Goal: Information Seeking & Learning: Learn about a topic

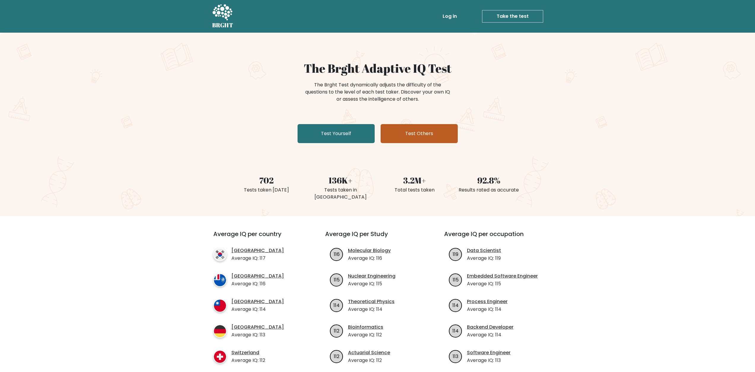
click at [430, 135] on link "Test Others" at bounding box center [419, 133] width 77 height 19
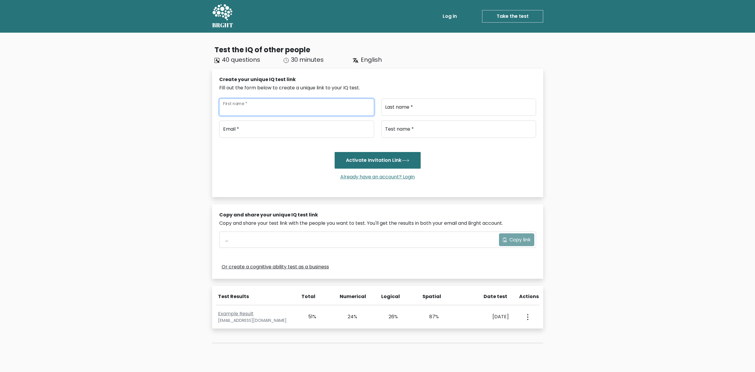
click at [324, 113] on input "First name *" at bounding box center [296, 107] width 155 height 17
type input "j"
type input "[PERSON_NAME]"
click at [417, 108] on input "Last name *" at bounding box center [458, 107] width 155 height 17
type input "Buster"
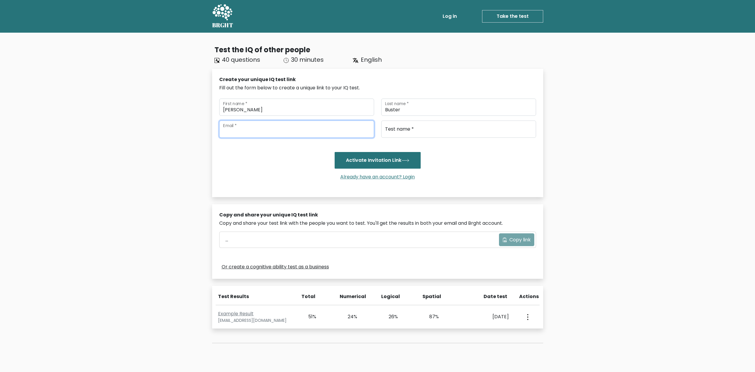
click at [299, 126] on input "email" at bounding box center [296, 128] width 155 height 17
type input "l"
type input "lupebuster@yahoo.com"
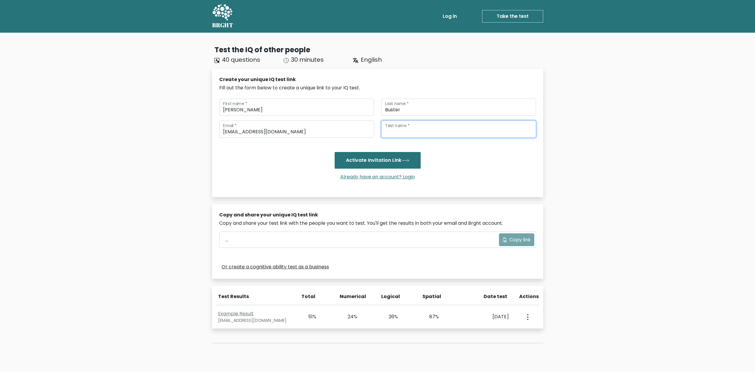
click at [442, 128] on input "Test name *" at bounding box center [458, 128] width 155 height 17
type input "m"
type input "Joshua SR"
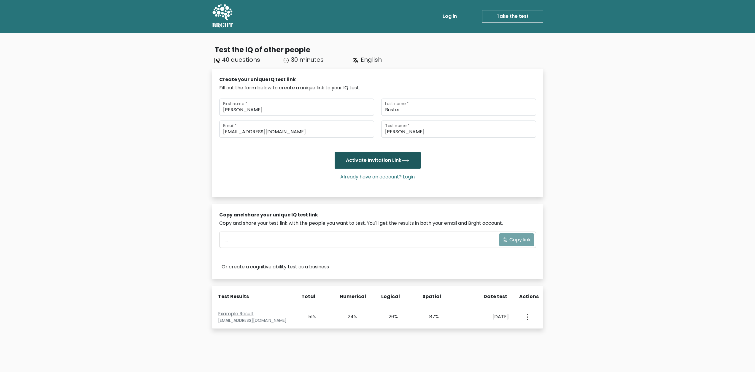
click at [359, 165] on button "Activate Invitation Link" at bounding box center [378, 160] width 86 height 17
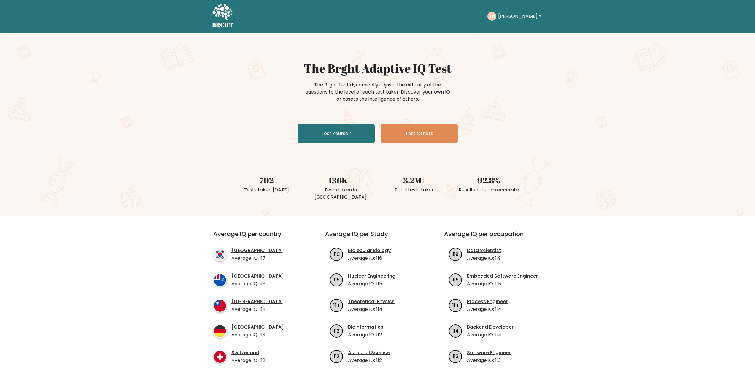
click at [525, 15] on button "Joshua" at bounding box center [519, 16] width 47 height 8
click at [513, 38] on link "Profile" at bounding box center [511, 38] width 47 height 9
drag, startPoint x: 339, startPoint y: 130, endPoint x: 339, endPoint y: 134, distance: 4.2
click at [339, 130] on link "Test Yourself" at bounding box center [336, 133] width 77 height 19
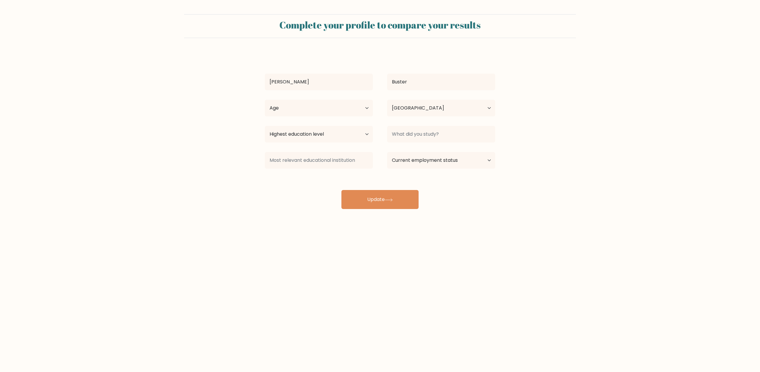
select select "US"
click at [360, 113] on select "Age Under 18 years old 18-24 years old 25-34 years old 35-44 years old 45-54 ye…" at bounding box center [319, 108] width 108 height 17
select select "45_54"
click at [265, 100] on select "Age Under 18 years old 18-24 years old 25-34 years old 35-44 years old 45-54 ye…" at bounding box center [319, 108] width 108 height 17
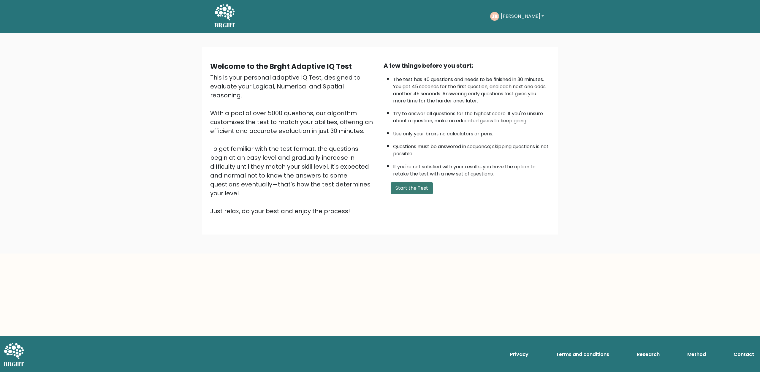
click at [412, 184] on button "Start the Test" at bounding box center [411, 188] width 42 height 12
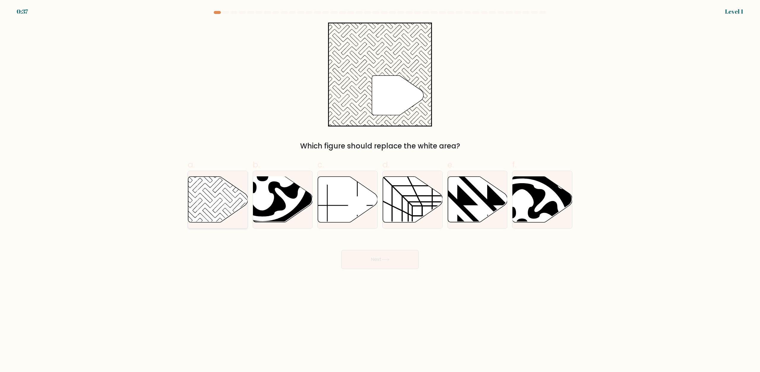
click at [222, 202] on icon at bounding box center [218, 200] width 60 height 46
click at [380, 190] on input "a." at bounding box center [380, 188] width 0 height 4
radio input "true"
click at [391, 255] on button "Next" at bounding box center [379, 259] width 77 height 19
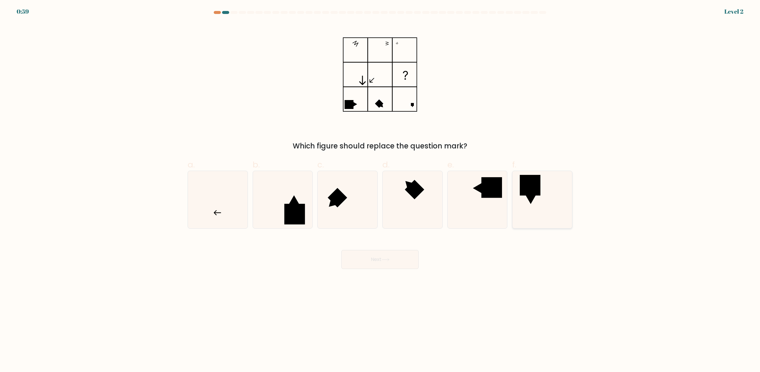
click at [529, 206] on icon at bounding box center [541, 199] width 57 height 57
click at [380, 190] on input "f." at bounding box center [380, 188] width 0 height 4
radio input "true"
click at [359, 254] on button "Next" at bounding box center [379, 259] width 77 height 19
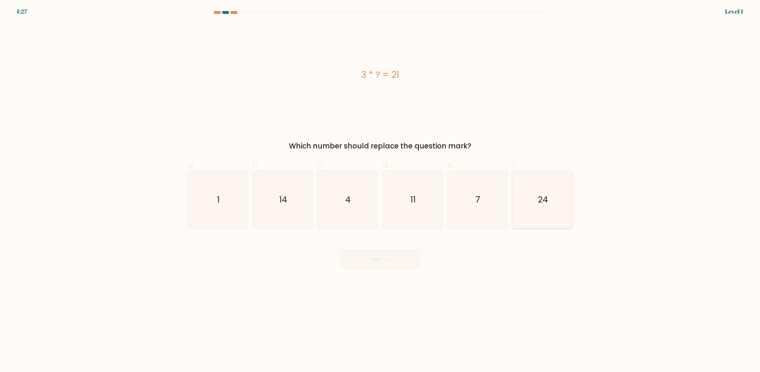
click at [536, 218] on icon "24" at bounding box center [541, 199] width 57 height 57
click at [380, 190] on input "f. 24" at bounding box center [380, 188] width 0 height 4
radio input "true"
click at [403, 255] on button "Next" at bounding box center [379, 259] width 77 height 19
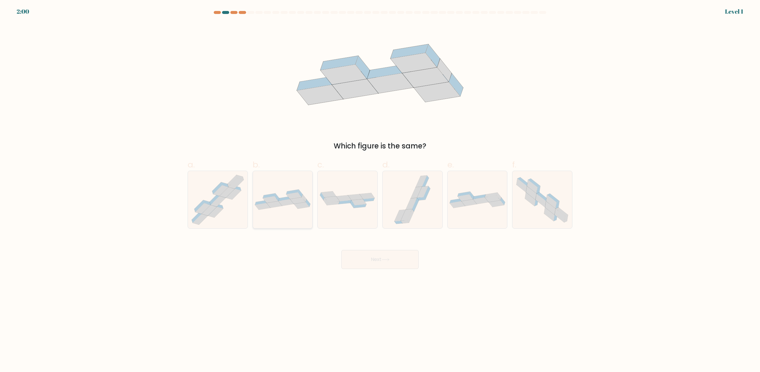
click at [271, 208] on icon at bounding box center [283, 199] width 60 height 20
click at [380, 190] on input "b." at bounding box center [380, 188] width 0 height 4
radio input "true"
click at [397, 259] on button "Next" at bounding box center [379, 259] width 77 height 19
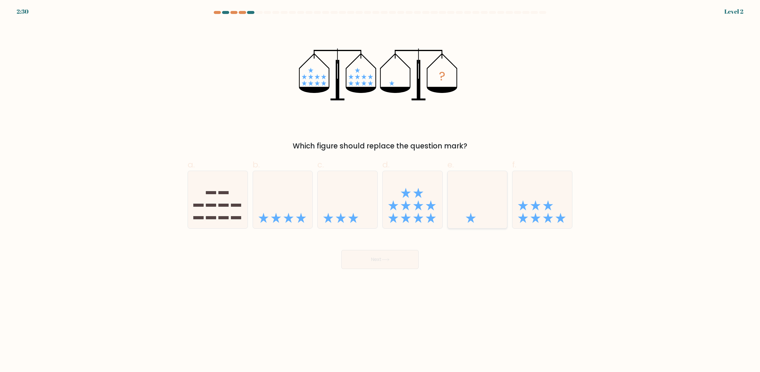
click at [483, 211] on icon at bounding box center [477, 199] width 60 height 49
click at [380, 190] on input "e." at bounding box center [380, 188] width 0 height 4
radio input "true"
click at [411, 261] on button "Next" at bounding box center [379, 259] width 77 height 19
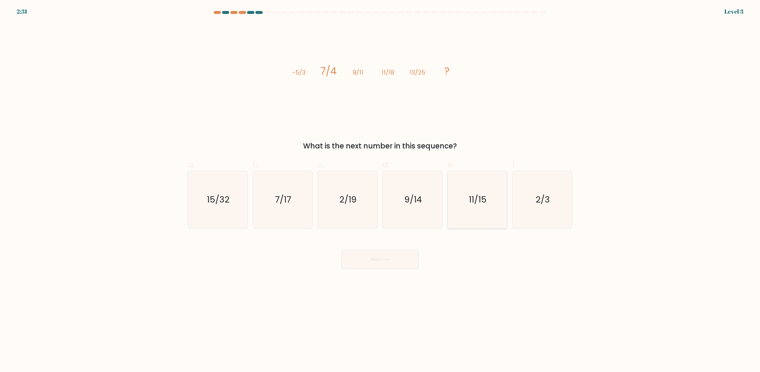
click at [483, 209] on icon "11/15" at bounding box center [476, 199] width 57 height 57
click at [380, 190] on input "e. 11/15" at bounding box center [380, 188] width 0 height 4
radio input "true"
click at [389, 258] on icon at bounding box center [385, 259] width 8 height 3
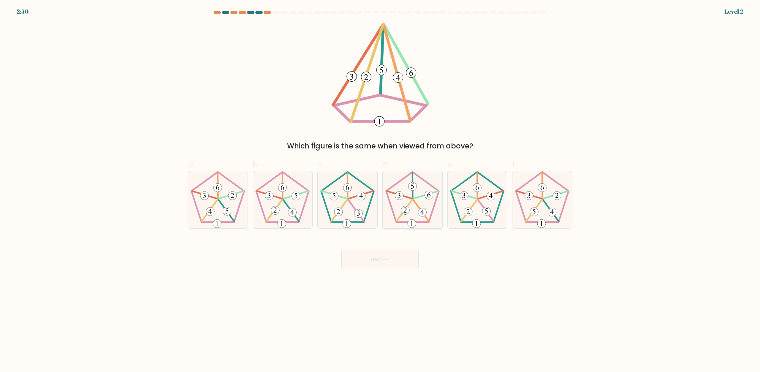
click at [418, 210] on icon at bounding box center [412, 199] width 57 height 57
click at [380, 190] on input "d." at bounding box center [380, 188] width 0 height 4
radio input "true"
click at [395, 260] on button "Next" at bounding box center [379, 259] width 77 height 19
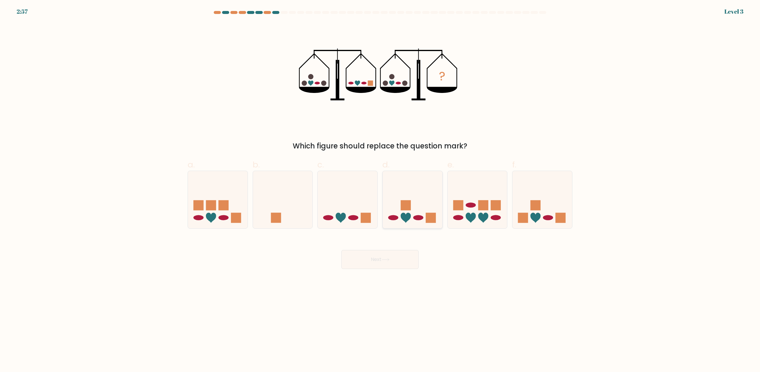
click at [421, 207] on icon at bounding box center [412, 199] width 60 height 49
click at [380, 190] on input "d." at bounding box center [380, 188] width 0 height 4
radio input "true"
click at [395, 258] on button "Next" at bounding box center [379, 259] width 77 height 19
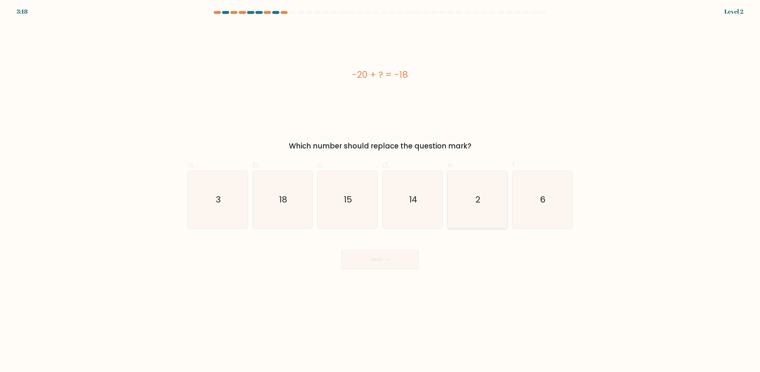
click at [469, 210] on icon "2" at bounding box center [476, 199] width 57 height 57
click at [380, 190] on input "e. 2" at bounding box center [380, 188] width 0 height 4
radio input "true"
click at [387, 261] on button "Next" at bounding box center [379, 259] width 77 height 19
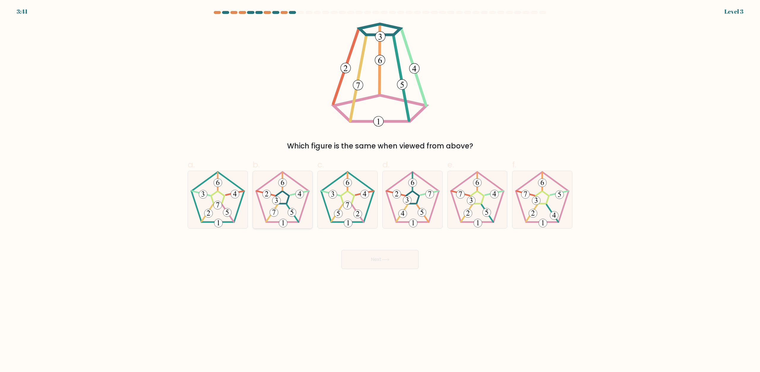
click at [290, 215] on icon at bounding box center [282, 199] width 57 height 57
click at [380, 190] on input "b." at bounding box center [380, 188] width 0 height 4
radio input "true"
click at [391, 255] on button "Next" at bounding box center [379, 259] width 77 height 19
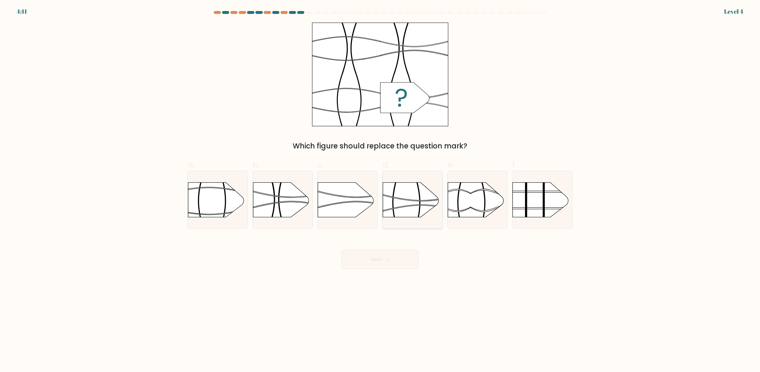
click at [403, 205] on rect at bounding box center [382, 173] width 155 height 118
click at [380, 190] on input "d." at bounding box center [380, 188] width 0 height 4
radio input "true"
click at [386, 255] on button "Next" at bounding box center [379, 259] width 77 height 19
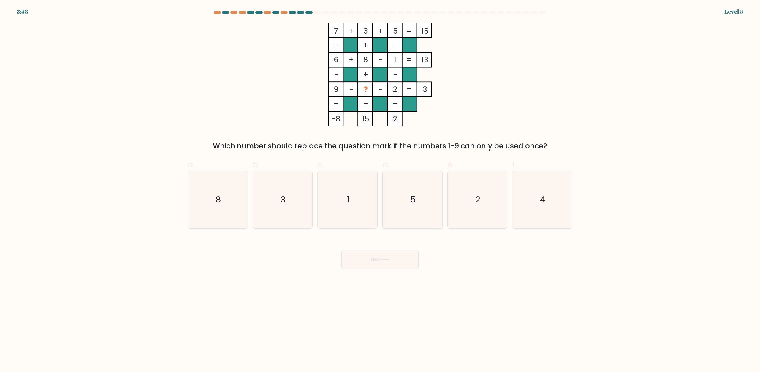
click at [405, 190] on icon "5" at bounding box center [412, 199] width 57 height 57
click at [380, 190] on input "d. 5" at bounding box center [380, 188] width 0 height 4
radio input "true"
click at [398, 256] on button "Next" at bounding box center [379, 259] width 77 height 19
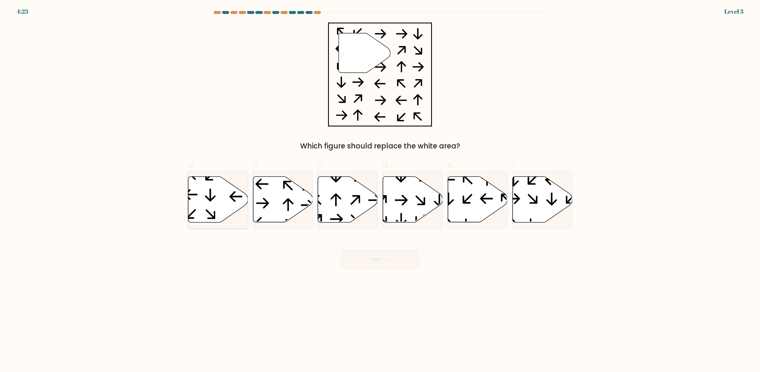
click at [203, 203] on icon at bounding box center [218, 200] width 60 height 46
click at [380, 190] on input "a." at bounding box center [380, 188] width 0 height 4
radio input "true"
click at [412, 260] on button "Next" at bounding box center [379, 259] width 77 height 19
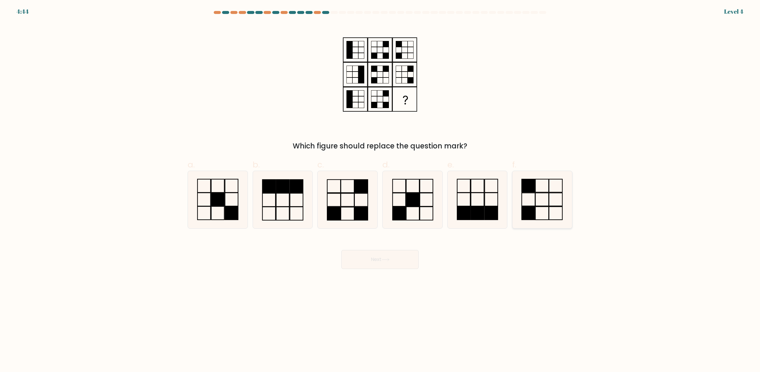
click at [538, 207] on rect at bounding box center [541, 213] width 13 height 13
click at [380, 190] on input "f." at bounding box center [380, 188] width 0 height 4
radio input "true"
click at [362, 256] on button "Next" at bounding box center [379, 259] width 77 height 19
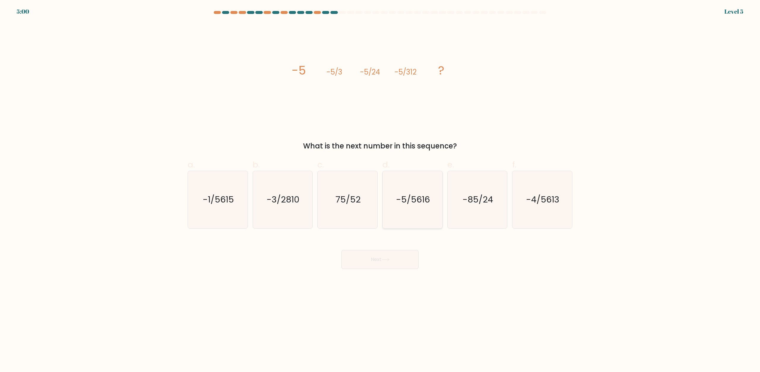
drag, startPoint x: 401, startPoint y: 200, endPoint x: 404, endPoint y: 190, distance: 9.8
click at [402, 199] on text "-5/5616" at bounding box center [413, 200] width 34 height 12
click at [380, 190] on input "d. -5/5616" at bounding box center [380, 188] width 0 height 4
radio input "true"
click at [394, 260] on button "Next" at bounding box center [379, 259] width 77 height 19
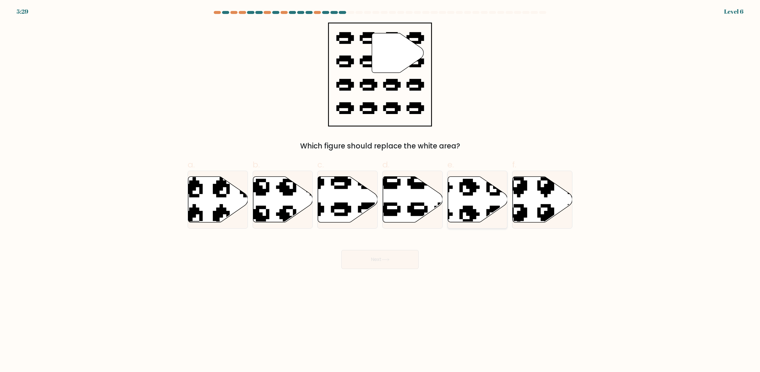
click at [474, 193] on icon at bounding box center [477, 200] width 60 height 46
click at [380, 190] on input "e." at bounding box center [380, 188] width 0 height 4
radio input "true"
click at [379, 261] on button "Next" at bounding box center [379, 259] width 77 height 19
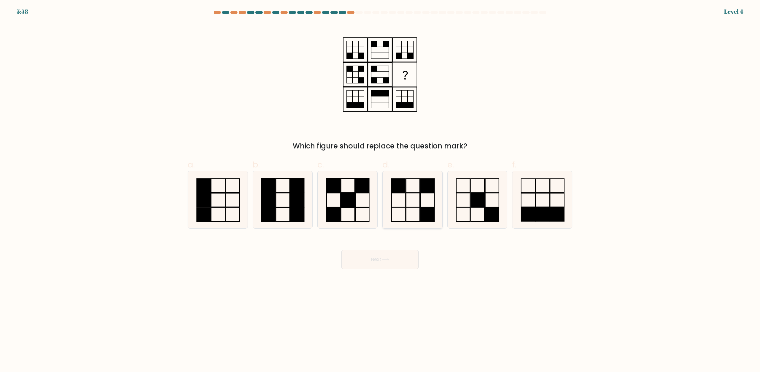
click at [406, 205] on rect at bounding box center [413, 200] width 14 height 14
click at [380, 190] on input "d." at bounding box center [380, 188] width 0 height 4
radio input "true"
click at [394, 252] on button "Next" at bounding box center [379, 259] width 77 height 19
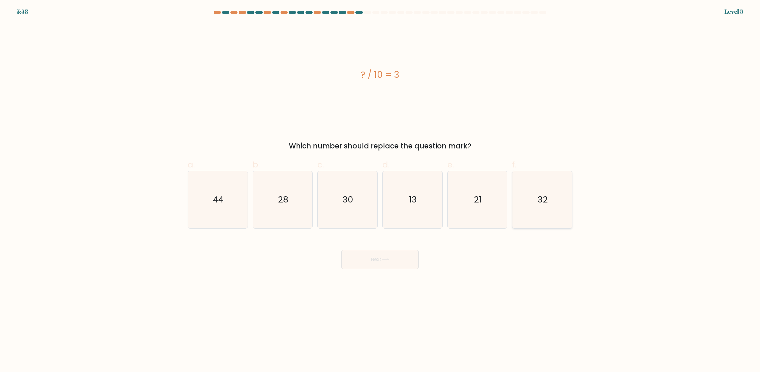
drag, startPoint x: 535, startPoint y: 202, endPoint x: 530, endPoint y: 208, distance: 7.8
click at [536, 202] on icon "32" at bounding box center [541, 199] width 57 height 57
click at [380, 190] on input "f. 32" at bounding box center [380, 188] width 0 height 4
radio input "true"
click at [398, 263] on button "Next" at bounding box center [379, 259] width 77 height 19
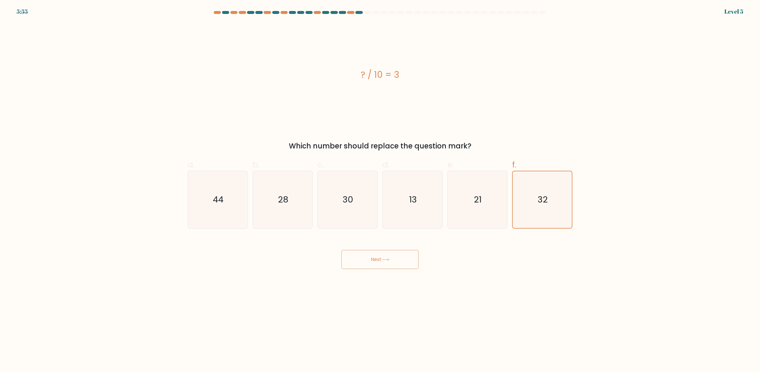
click at [397, 260] on button "Next" at bounding box center [379, 259] width 77 height 19
click at [399, 257] on button "Next" at bounding box center [379, 259] width 77 height 19
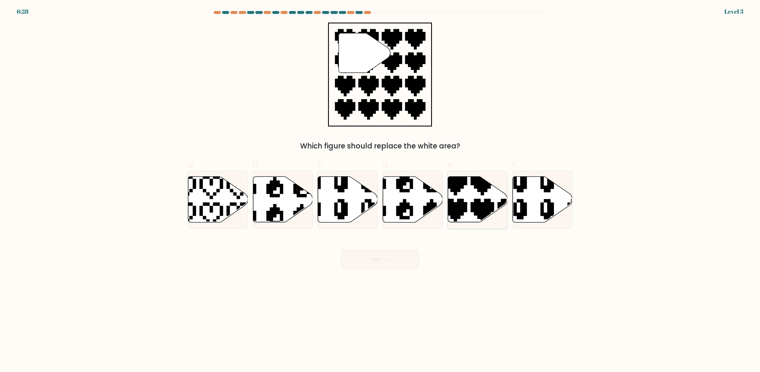
click at [459, 200] on icon at bounding box center [495, 224] width 105 height 105
click at [380, 190] on input "e." at bounding box center [380, 188] width 0 height 4
radio input "true"
click at [375, 261] on button "Next" at bounding box center [379, 259] width 77 height 19
click at [376, 260] on button "Next" at bounding box center [379, 259] width 77 height 19
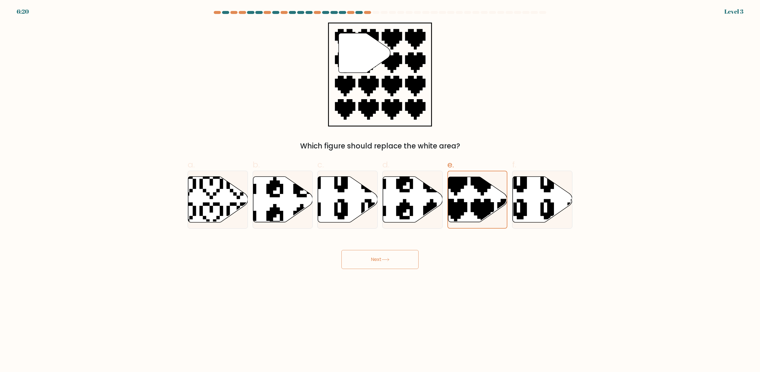
click at [394, 254] on button "Next" at bounding box center [379, 259] width 77 height 19
click at [375, 258] on button "Next" at bounding box center [379, 259] width 77 height 19
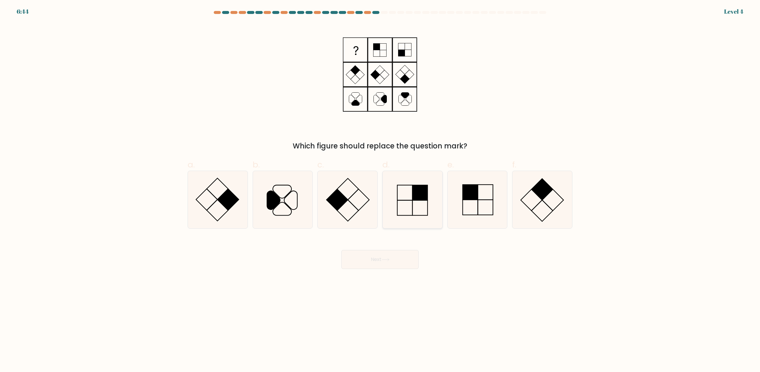
click at [414, 200] on rect at bounding box center [419, 207] width 15 height 15
click at [380, 190] on input "d." at bounding box center [380, 188] width 0 height 4
radio input "true"
click at [379, 258] on button "Next" at bounding box center [379, 259] width 77 height 19
click at [379, 257] on button "Next" at bounding box center [379, 259] width 77 height 19
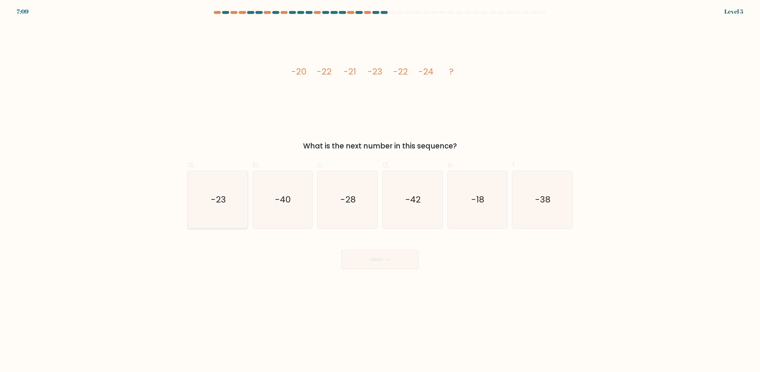
click at [219, 200] on text "-23" at bounding box center [218, 200] width 15 height 12
click at [380, 190] on input "a. -23" at bounding box center [380, 188] width 0 height 4
radio input "true"
click at [370, 258] on button "Next" at bounding box center [379, 259] width 77 height 19
click at [372, 260] on button "Next" at bounding box center [379, 259] width 77 height 19
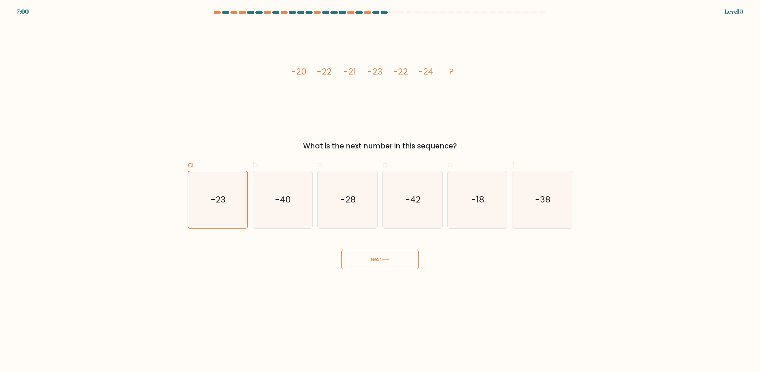
click at [373, 259] on button "Next" at bounding box center [379, 259] width 77 height 19
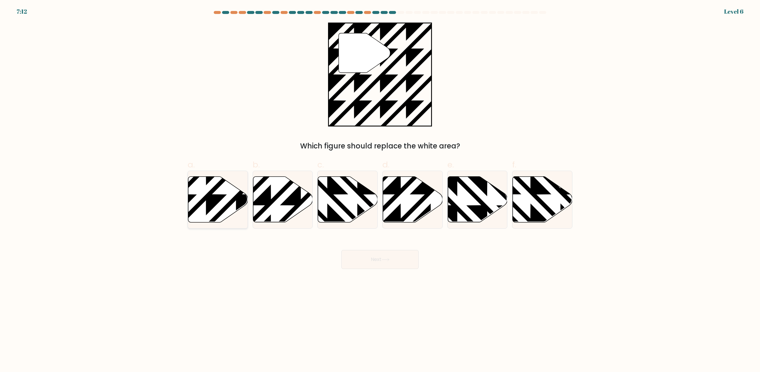
click at [221, 202] on icon at bounding box center [218, 200] width 60 height 46
click at [380, 190] on input "a." at bounding box center [380, 188] width 0 height 4
radio input "true"
click at [371, 256] on button "Next" at bounding box center [379, 259] width 77 height 19
click at [384, 259] on icon at bounding box center [385, 259] width 8 height 3
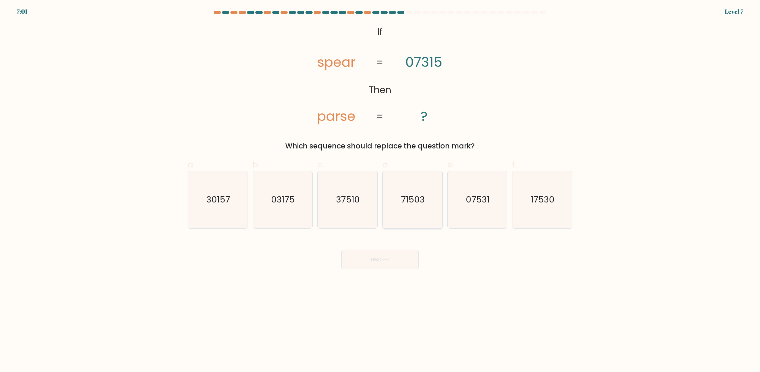
click at [410, 207] on icon "71503" at bounding box center [412, 199] width 57 height 57
click at [380, 190] on input "d. 71503" at bounding box center [380, 188] width 0 height 4
radio input "true"
click at [377, 261] on button "Next" at bounding box center [379, 259] width 77 height 19
click at [377, 263] on button "Next" at bounding box center [379, 259] width 77 height 19
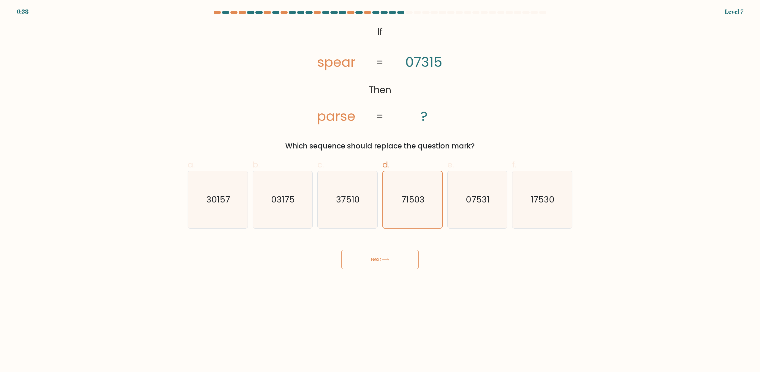
click at [378, 261] on button "Next" at bounding box center [379, 259] width 77 height 19
click at [377, 261] on button "Next" at bounding box center [379, 259] width 77 height 19
click at [377, 258] on button "Next" at bounding box center [379, 259] width 77 height 19
click at [379, 258] on button "Next" at bounding box center [379, 259] width 77 height 19
click at [378, 258] on button "Next" at bounding box center [379, 259] width 77 height 19
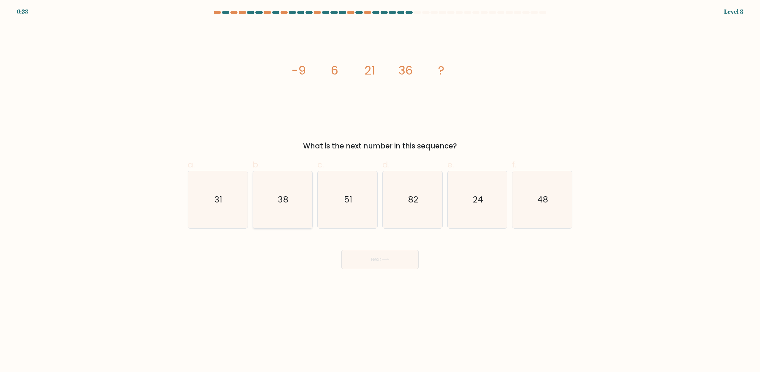
click at [280, 201] on text "38" at bounding box center [283, 200] width 10 height 12
click at [380, 190] on input "b. 38" at bounding box center [380, 188] width 0 height 4
radio input "true"
drag, startPoint x: 546, startPoint y: 202, endPoint x: 549, endPoint y: 206, distance: 5.1
click at [549, 206] on icon "48" at bounding box center [541, 199] width 57 height 57
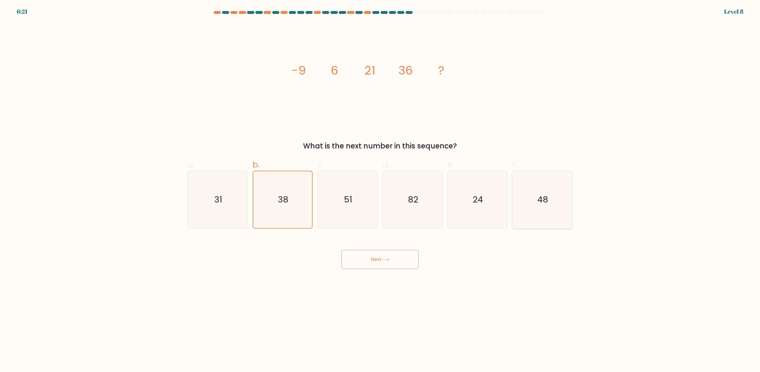
click at [380, 190] on input "f. 48" at bounding box center [380, 188] width 0 height 4
radio input "true"
click at [374, 260] on button "Next" at bounding box center [379, 259] width 77 height 19
click at [375, 259] on button "Next" at bounding box center [379, 259] width 77 height 19
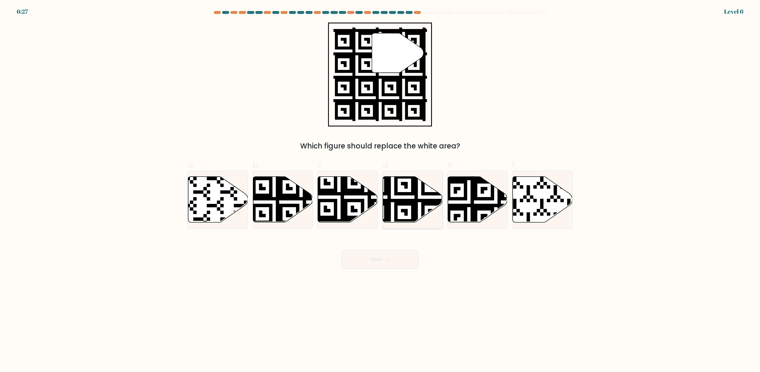
click at [412, 197] on icon at bounding box center [413, 200] width 60 height 46
click at [380, 190] on input "d." at bounding box center [380, 188] width 0 height 4
radio input "true"
click at [391, 258] on button "Next" at bounding box center [379, 259] width 77 height 19
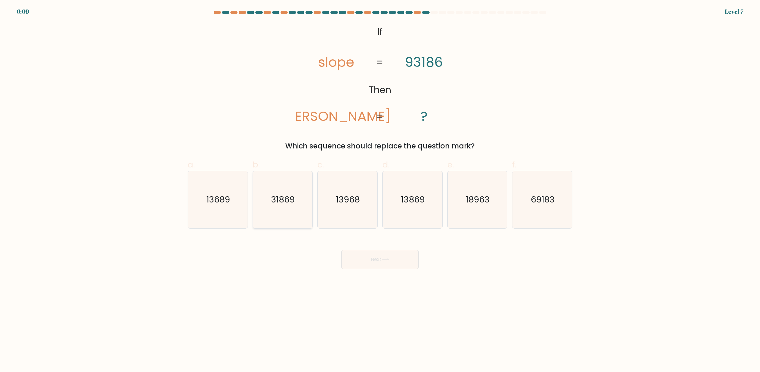
click at [284, 200] on text "31869" at bounding box center [283, 200] width 24 height 12
click at [380, 190] on input "b. 31869" at bounding box center [380, 188] width 0 height 4
radio input "true"
click at [383, 261] on icon at bounding box center [385, 259] width 8 height 3
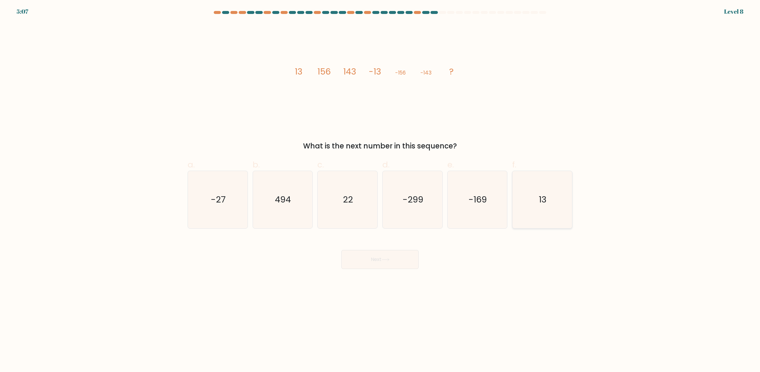
click at [531, 220] on icon "13" at bounding box center [541, 199] width 57 height 57
click at [380, 190] on input "f. 13" at bounding box center [380, 188] width 0 height 4
radio input "true"
click at [368, 260] on button "Next" at bounding box center [379, 259] width 77 height 19
click at [371, 254] on button "Next" at bounding box center [379, 259] width 77 height 19
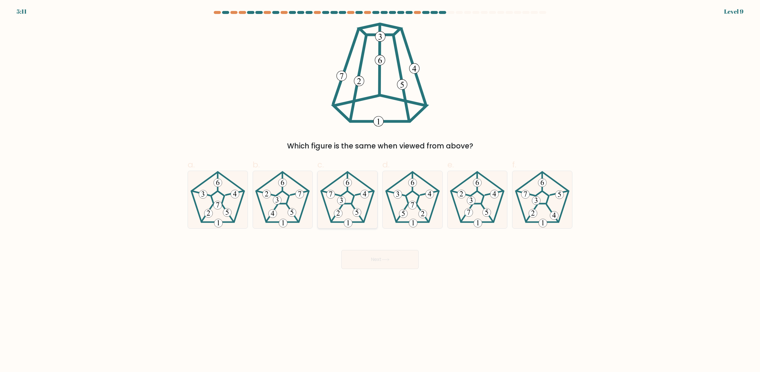
click at [358, 207] on icon at bounding box center [347, 199] width 57 height 57
click at [380, 190] on input "c." at bounding box center [380, 188] width 0 height 4
radio input "true"
click at [379, 257] on button "Next" at bounding box center [379, 259] width 77 height 19
click at [377, 260] on button "Next" at bounding box center [379, 259] width 77 height 19
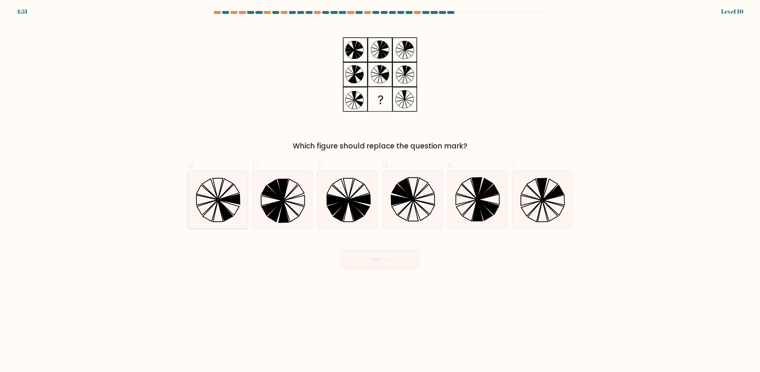
click at [214, 195] on icon at bounding box center [217, 199] width 57 height 57
click at [380, 190] on input "a." at bounding box center [380, 188] width 0 height 4
radio input "true"
click at [382, 258] on button "Next" at bounding box center [379, 259] width 77 height 19
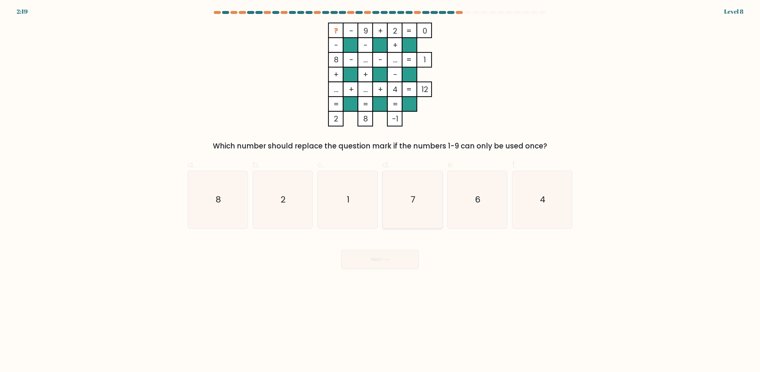
click at [412, 201] on text "7" at bounding box center [412, 200] width 5 height 12
click at [380, 190] on input "d. 7" at bounding box center [380, 188] width 0 height 4
radio input "true"
click at [377, 259] on button "Next" at bounding box center [379, 259] width 77 height 19
click at [379, 259] on button "Next" at bounding box center [379, 259] width 77 height 19
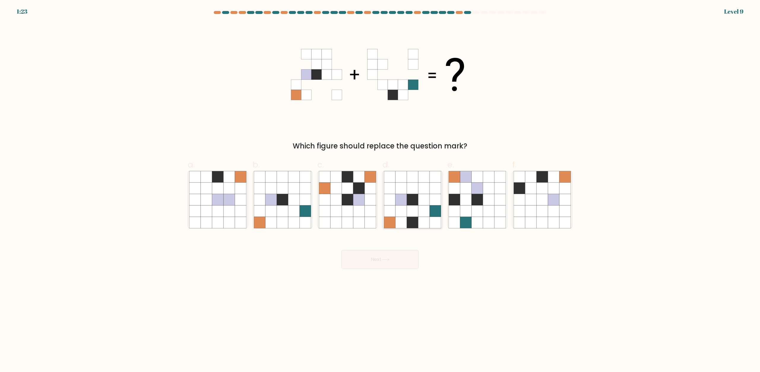
click at [410, 208] on icon at bounding box center [411, 210] width 11 height 11
click at [380, 190] on input "d." at bounding box center [380, 188] width 0 height 4
radio input "true"
click at [372, 258] on button "Next" at bounding box center [379, 259] width 77 height 19
click at [384, 258] on icon at bounding box center [385, 259] width 8 height 3
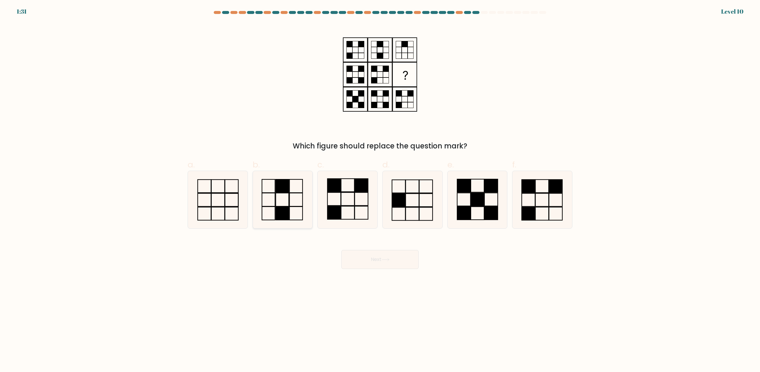
click at [297, 204] on icon at bounding box center [282, 199] width 57 height 57
click at [380, 190] on input "b." at bounding box center [380, 188] width 0 height 4
radio input "true"
click at [384, 257] on button "Next" at bounding box center [379, 259] width 77 height 19
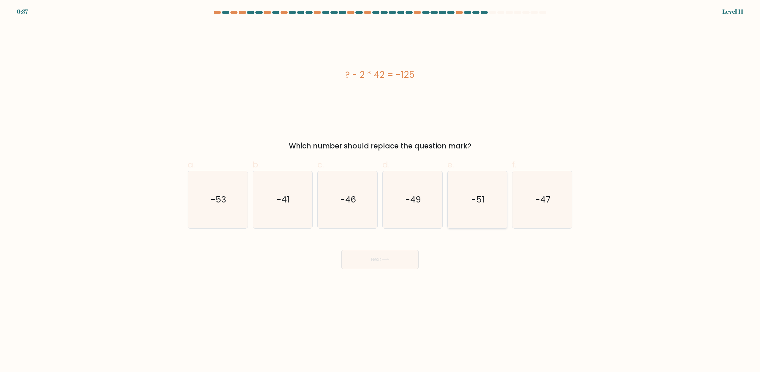
click at [476, 209] on icon "-51" at bounding box center [476, 199] width 57 height 57
click at [380, 190] on input "e. -51" at bounding box center [380, 188] width 0 height 4
radio input "true"
click at [382, 261] on button "Next" at bounding box center [379, 259] width 77 height 19
click at [385, 259] on icon at bounding box center [385, 259] width 8 height 3
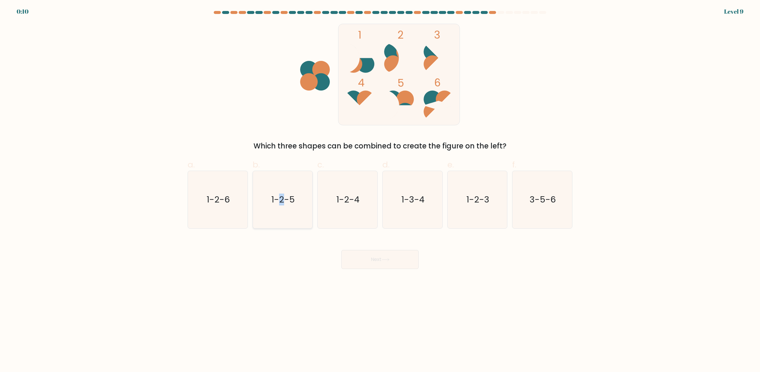
drag, startPoint x: 281, startPoint y: 204, endPoint x: 285, endPoint y: 204, distance: 3.9
click at [285, 204] on text "1-2-5" at bounding box center [282, 200] width 23 height 12
click at [296, 189] on icon "1-2-5" at bounding box center [282, 199] width 57 height 57
click at [380, 189] on input "b. 1-2-5" at bounding box center [380, 188] width 0 height 4
radio input "true"
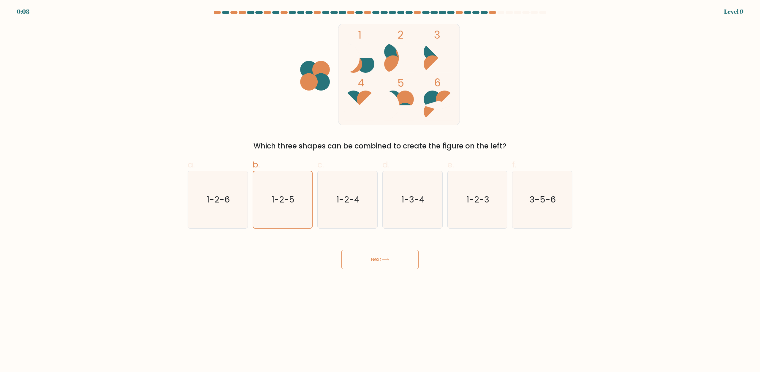
click at [354, 257] on button "Next" at bounding box center [379, 259] width 77 height 19
click at [369, 258] on button "Next" at bounding box center [379, 259] width 77 height 19
click at [366, 257] on button "Next" at bounding box center [379, 259] width 77 height 19
drag, startPoint x: 366, startPoint y: 257, endPoint x: 366, endPoint y: 262, distance: 5.3
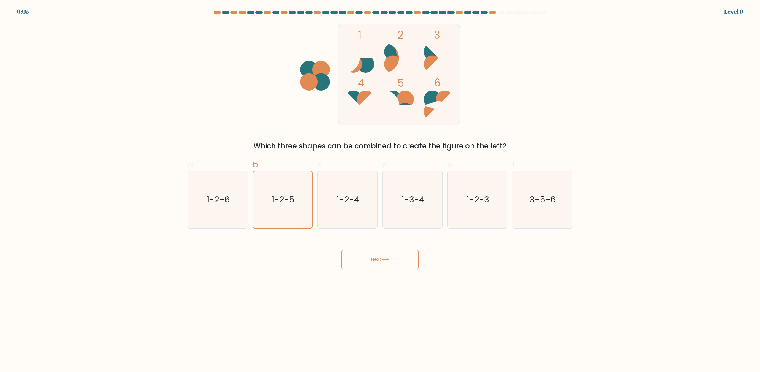
click at [366, 262] on button "Next" at bounding box center [379, 259] width 77 height 19
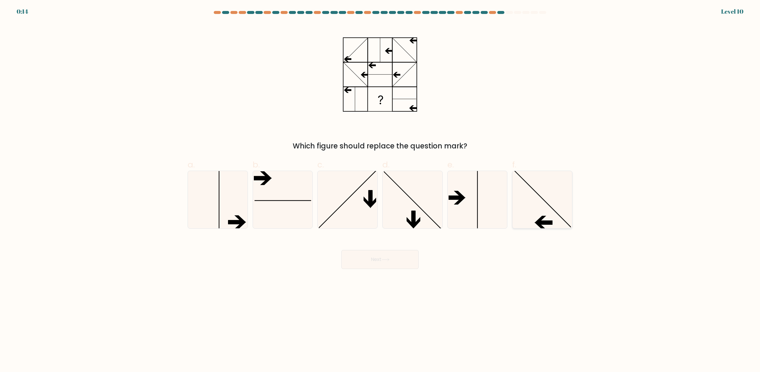
click at [533, 217] on icon at bounding box center [541, 199] width 57 height 57
click at [380, 190] on input "f." at bounding box center [380, 188] width 0 height 4
radio input "true"
click at [384, 263] on button "Next" at bounding box center [379, 259] width 77 height 19
click at [380, 259] on button "Next" at bounding box center [379, 259] width 77 height 19
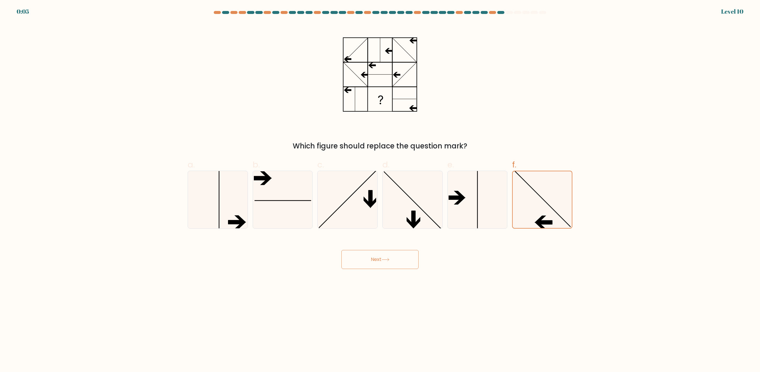
click at [380, 259] on button "Next" at bounding box center [379, 259] width 77 height 19
click at [376, 256] on button "Next" at bounding box center [379, 259] width 77 height 19
drag, startPoint x: 379, startPoint y: 259, endPoint x: 376, endPoint y: 261, distance: 4.2
click at [378, 260] on button "Next" at bounding box center [379, 259] width 77 height 19
click at [377, 261] on button "Next" at bounding box center [379, 259] width 77 height 19
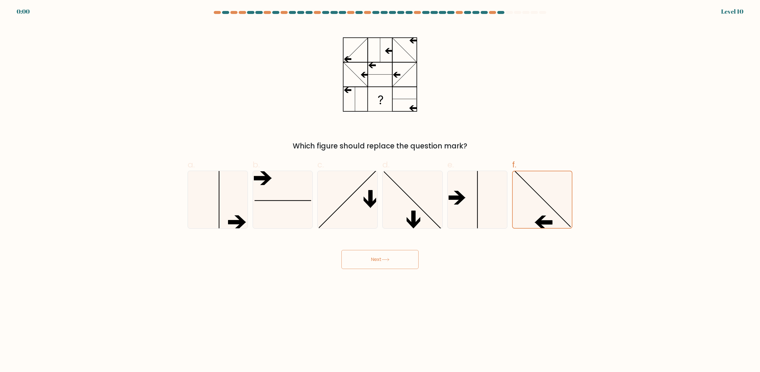
click at [376, 256] on button "Next" at bounding box center [379, 259] width 77 height 19
click at [375, 256] on div "Next" at bounding box center [380, 252] width 392 height 33
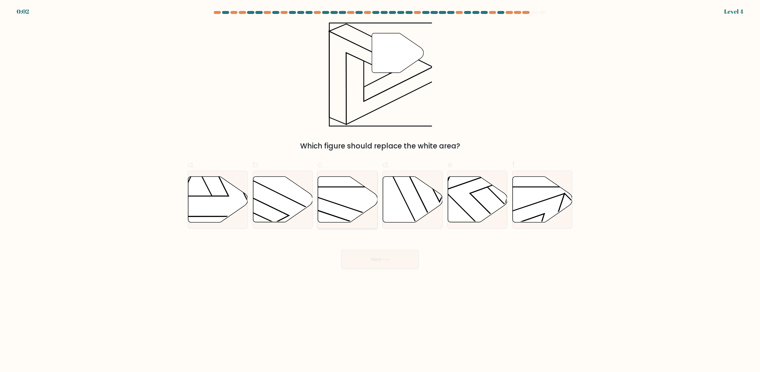
click at [342, 196] on icon at bounding box center [348, 200] width 60 height 46
click at [380, 190] on input "c." at bounding box center [380, 188] width 0 height 4
radio input "true"
click at [371, 257] on div "Next" at bounding box center [380, 252] width 392 height 33
click at [371, 255] on div "Next" at bounding box center [380, 252] width 392 height 33
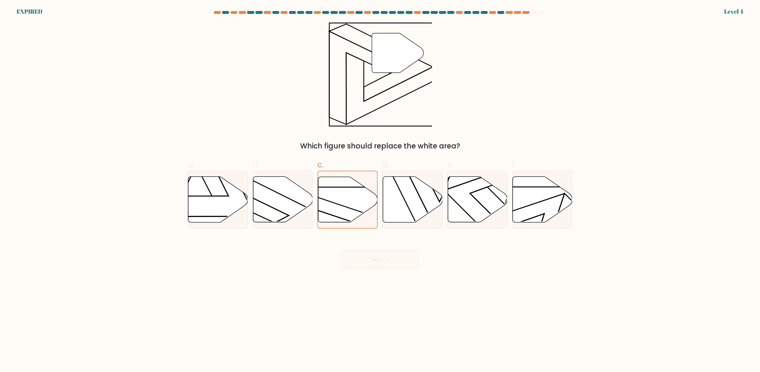
click at [371, 255] on div "Next" at bounding box center [380, 252] width 392 height 33
